Goal: Navigation & Orientation: Find specific page/section

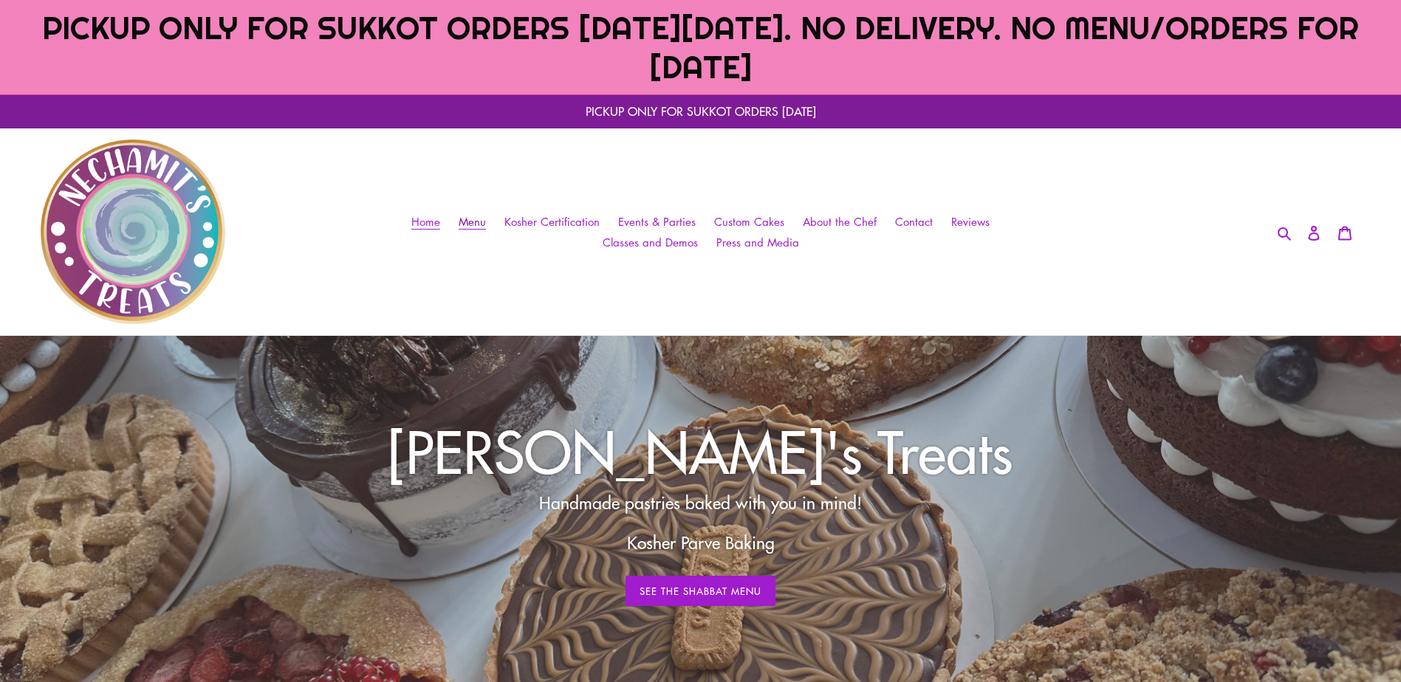
click at [468, 222] on span "Menu" at bounding box center [472, 222] width 27 height 16
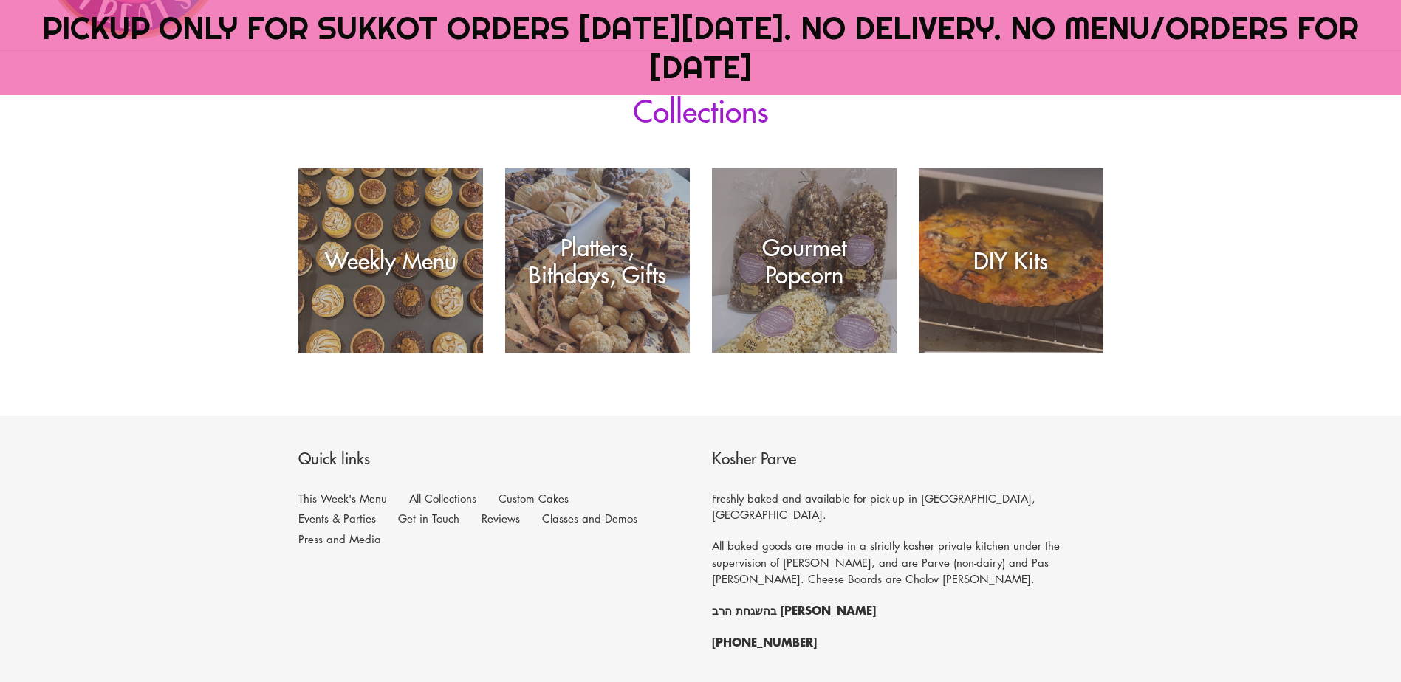
scroll to position [295, 0]
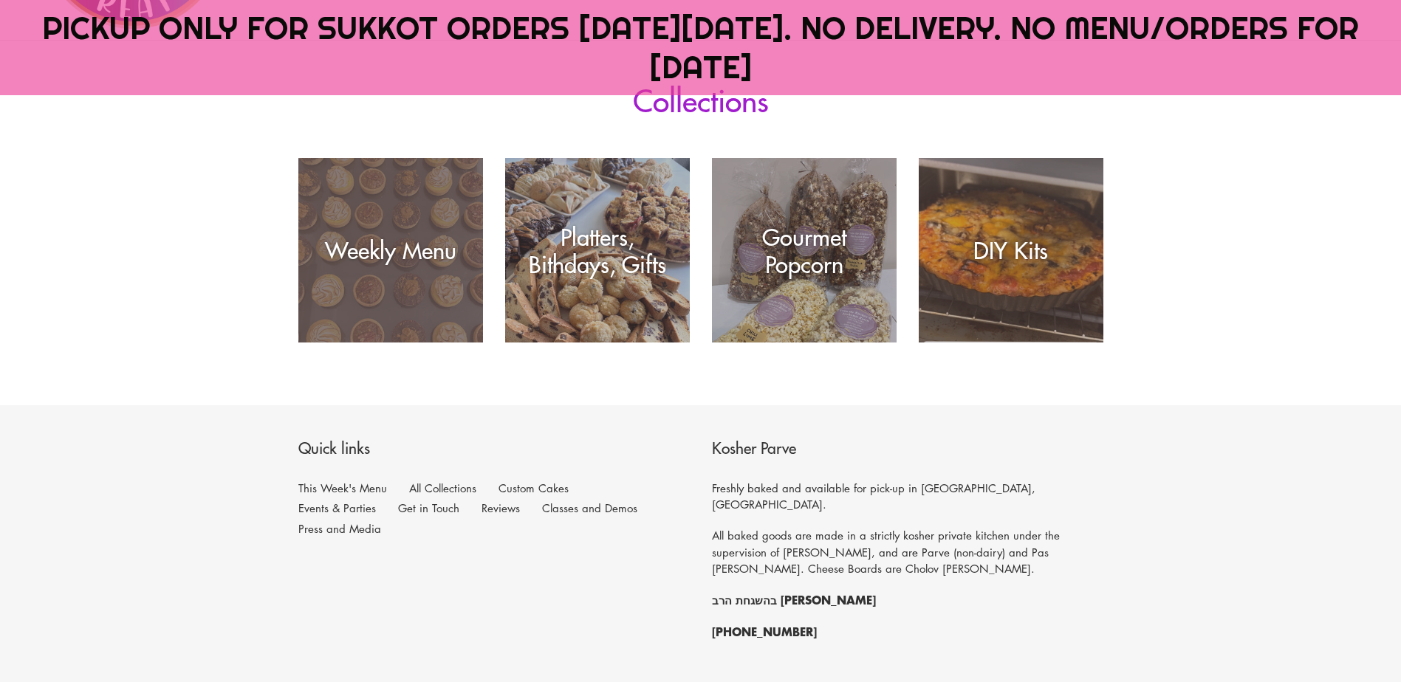
click at [348, 343] on div "Weekly Menu" at bounding box center [390, 343] width 185 height 0
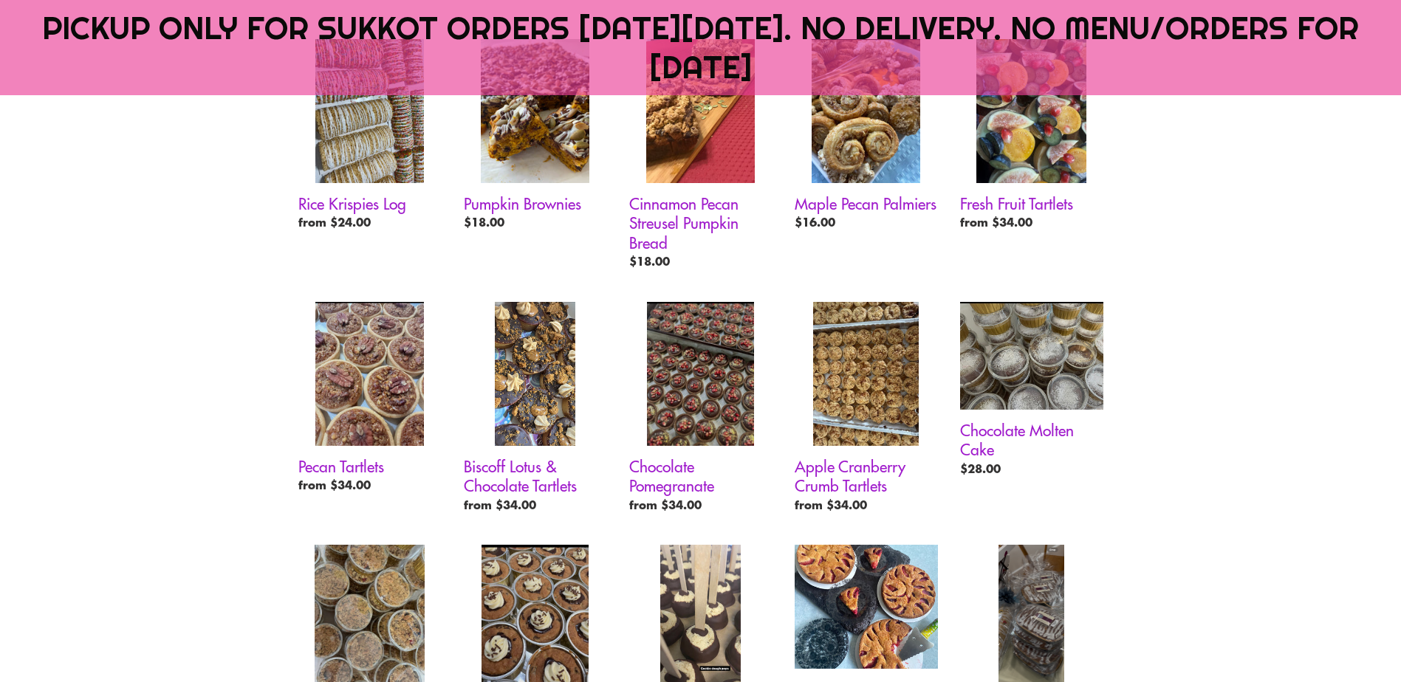
scroll to position [960, 0]
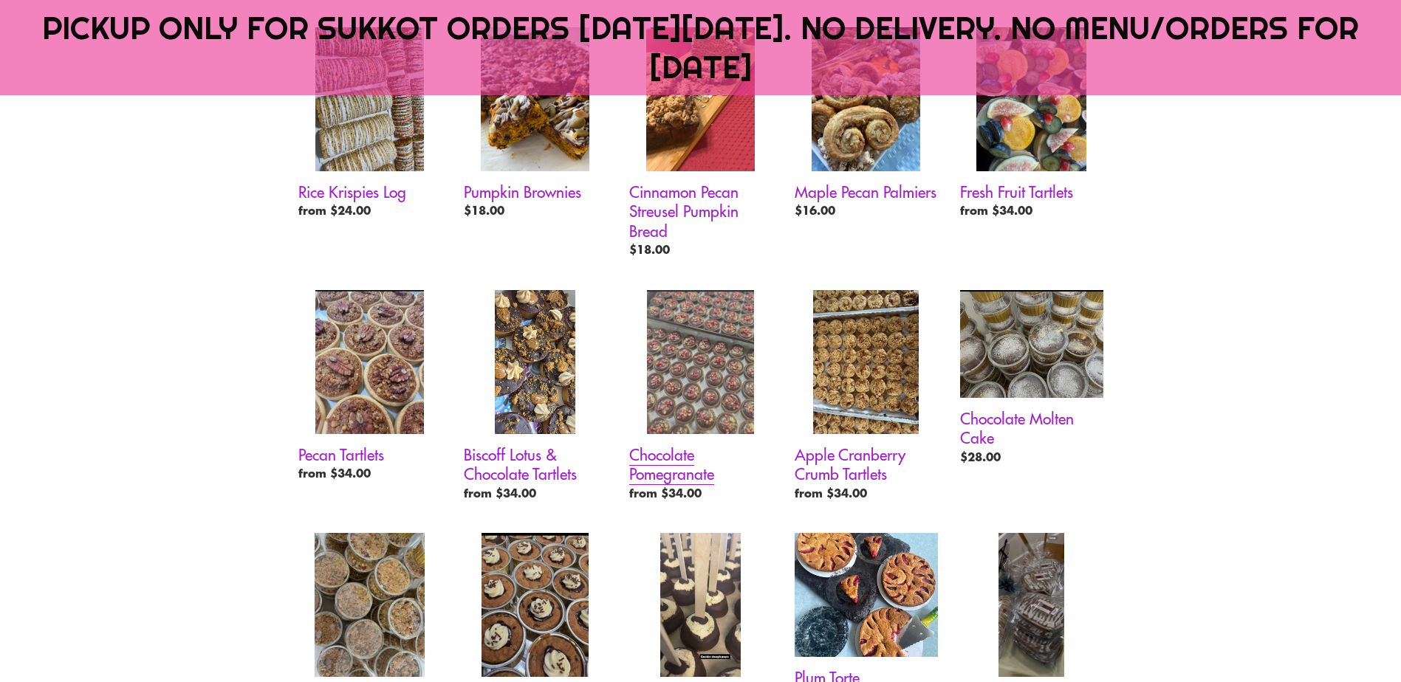
click at [724, 380] on link "Chocolate Pomegranate" at bounding box center [700, 398] width 143 height 217
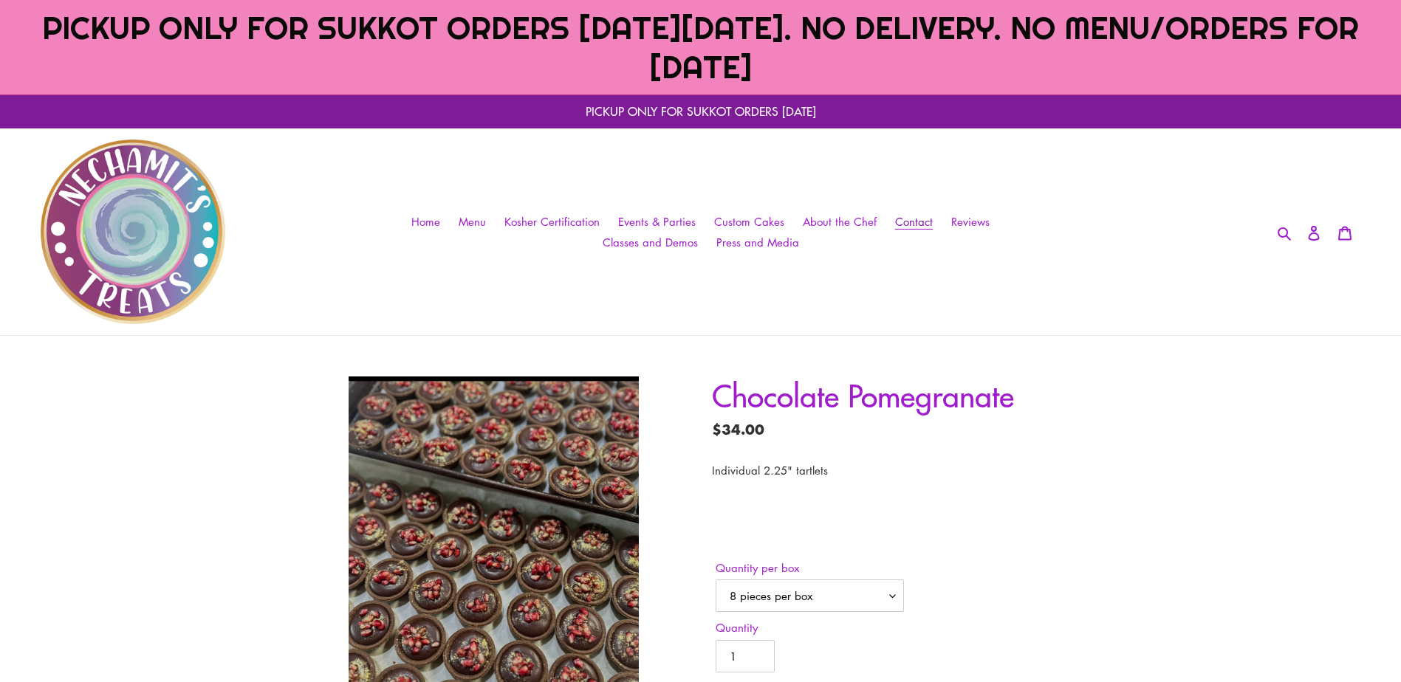
click at [906, 223] on span "Contact" at bounding box center [914, 222] width 38 height 16
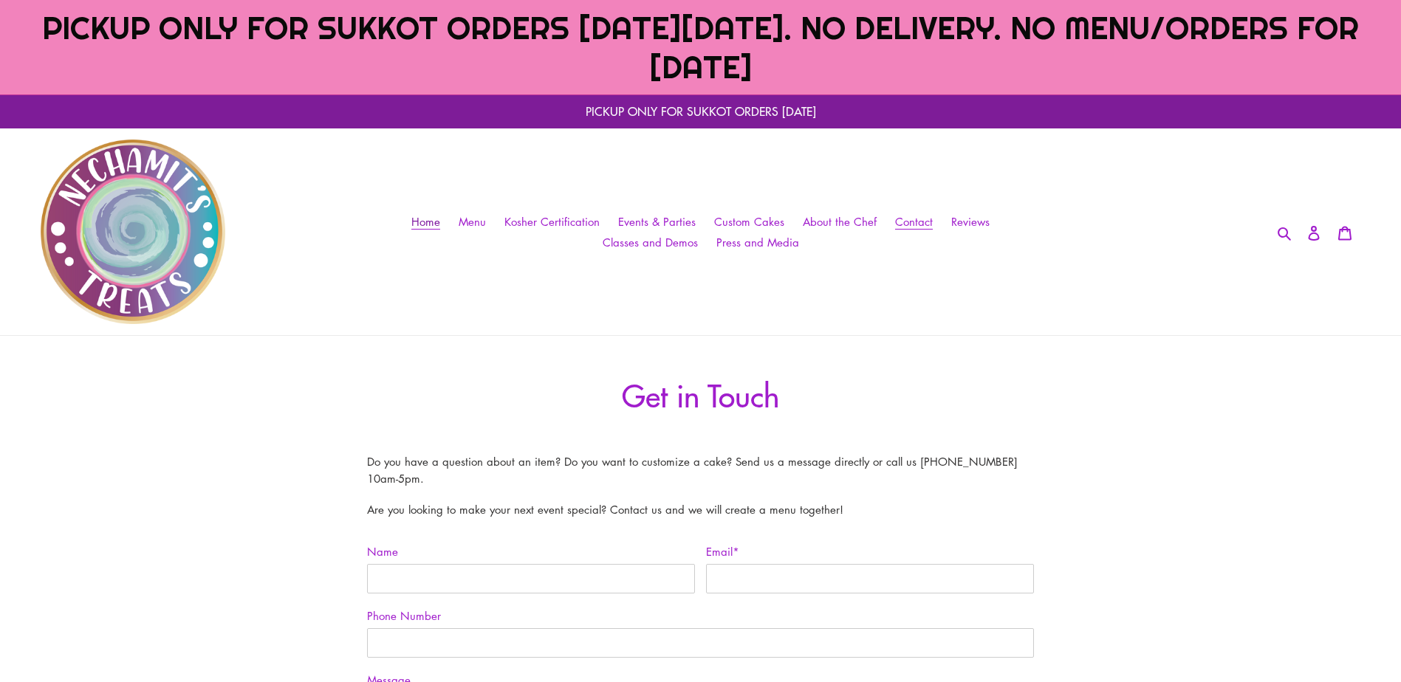
click at [428, 220] on span "Home" at bounding box center [425, 222] width 29 height 16
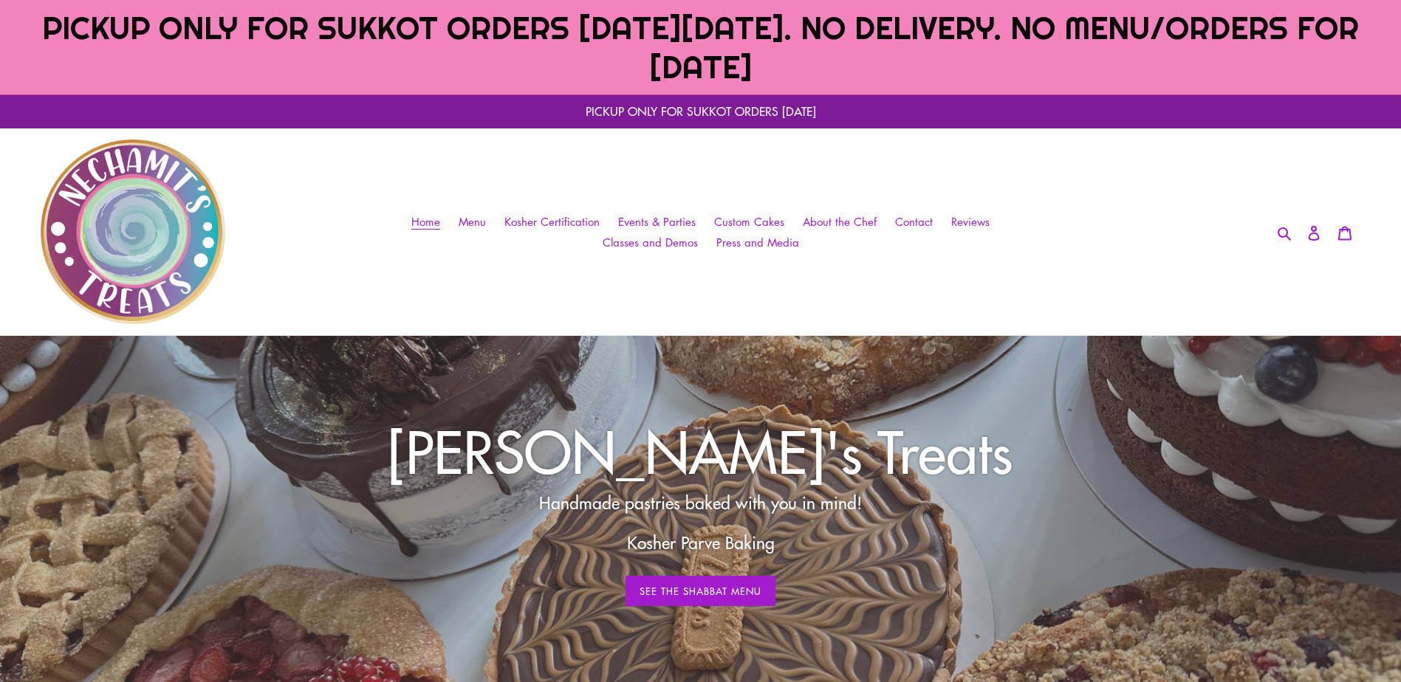
click at [1012, 211] on ul "Home Menu Kosher Certification Events & Parties Custom Cakes About the Chef Con…" at bounding box center [701, 232] width 660 height 42
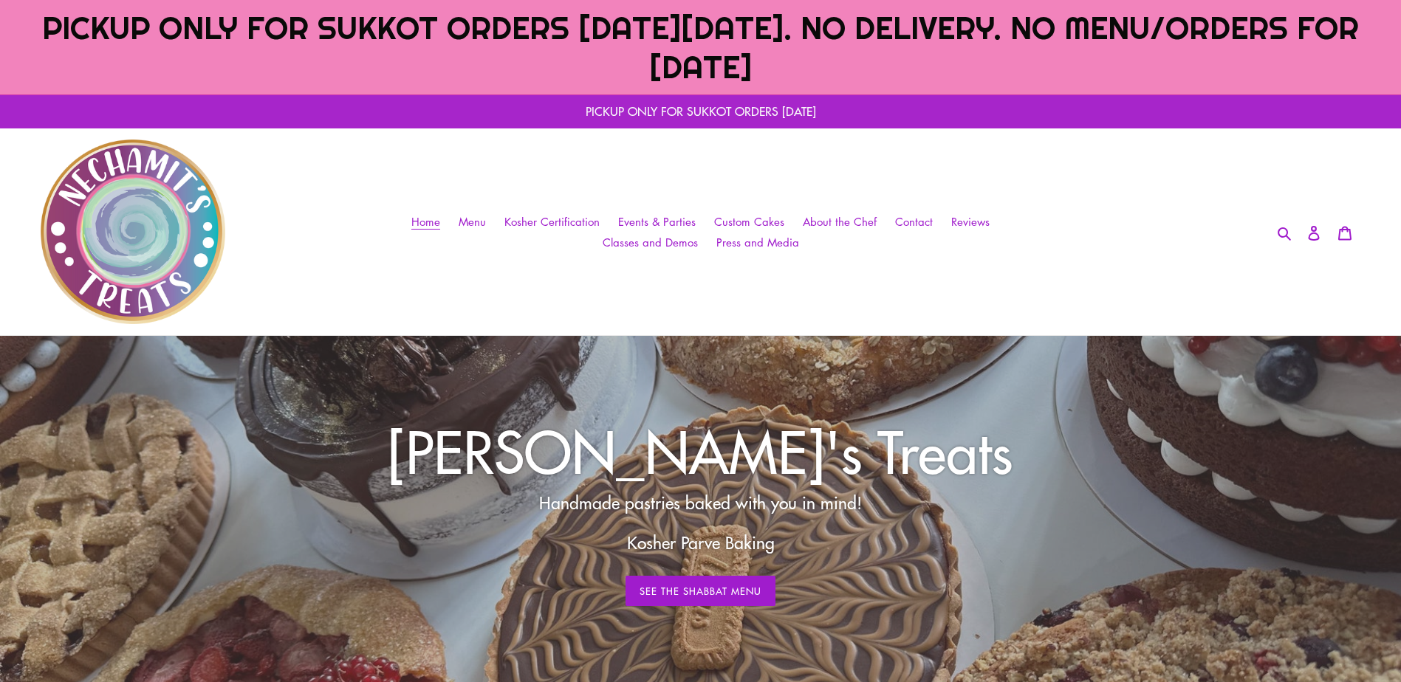
click at [672, 112] on p "PICKUP ONLY FOR SUKKOT ORDERS [DATE]" at bounding box center [700, 112] width 1401 height 34
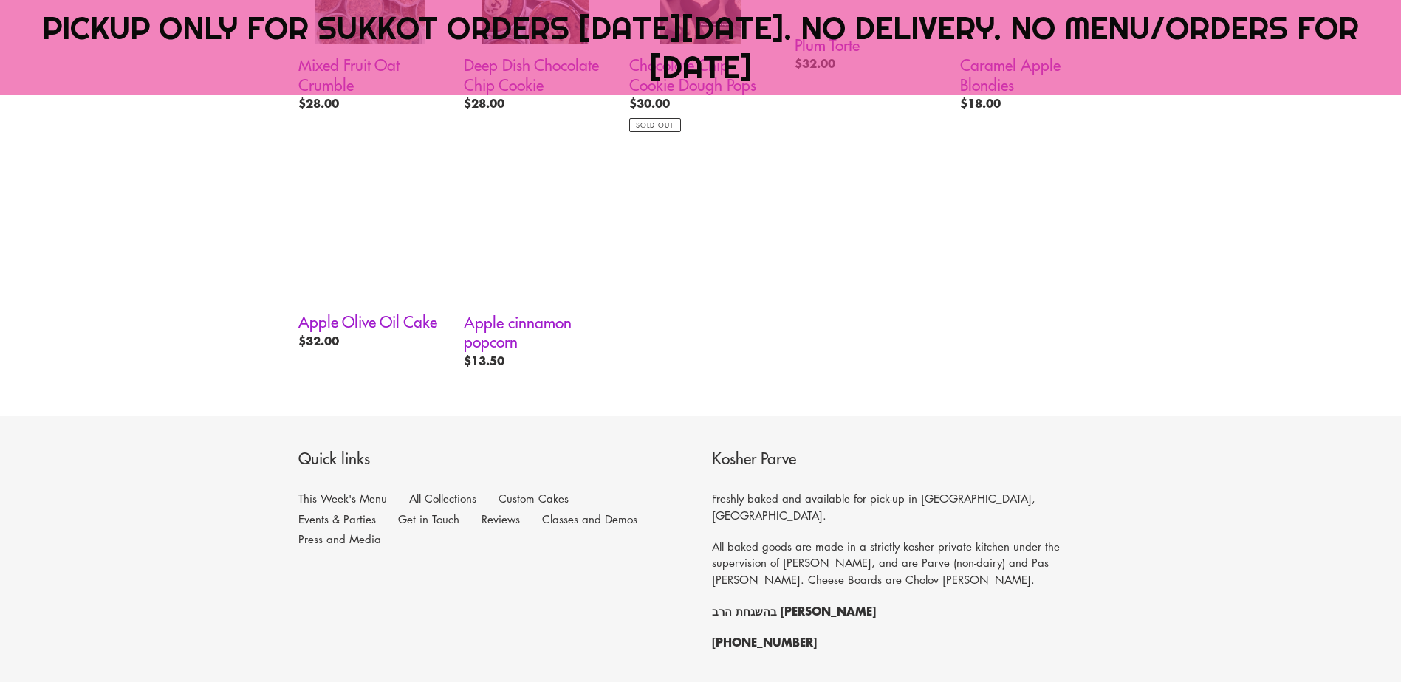
scroll to position [1625, 0]
